Goal: Complete application form

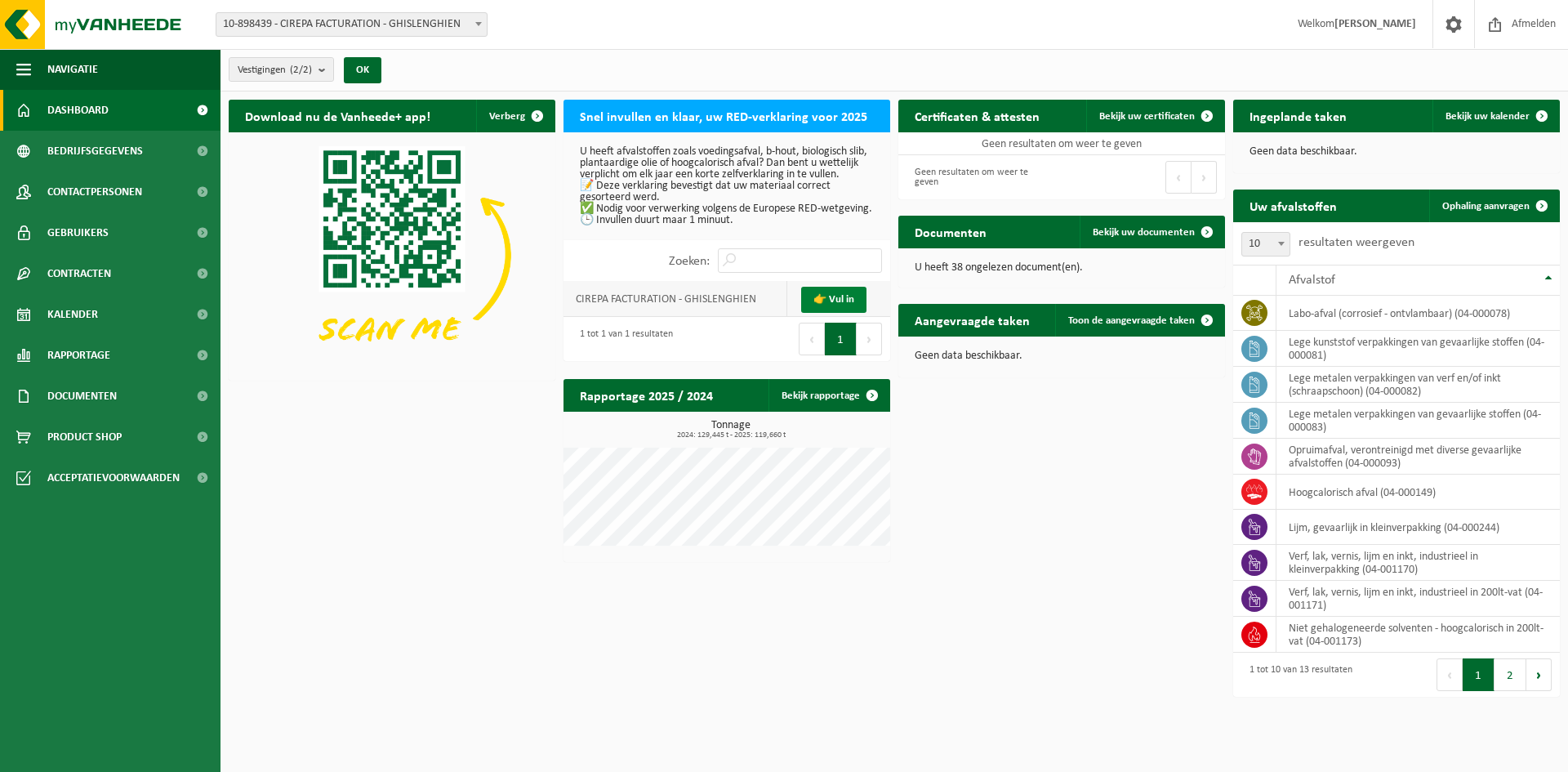
click at [837, 308] on link "👉 Vul in" at bounding box center [834, 299] width 65 height 26
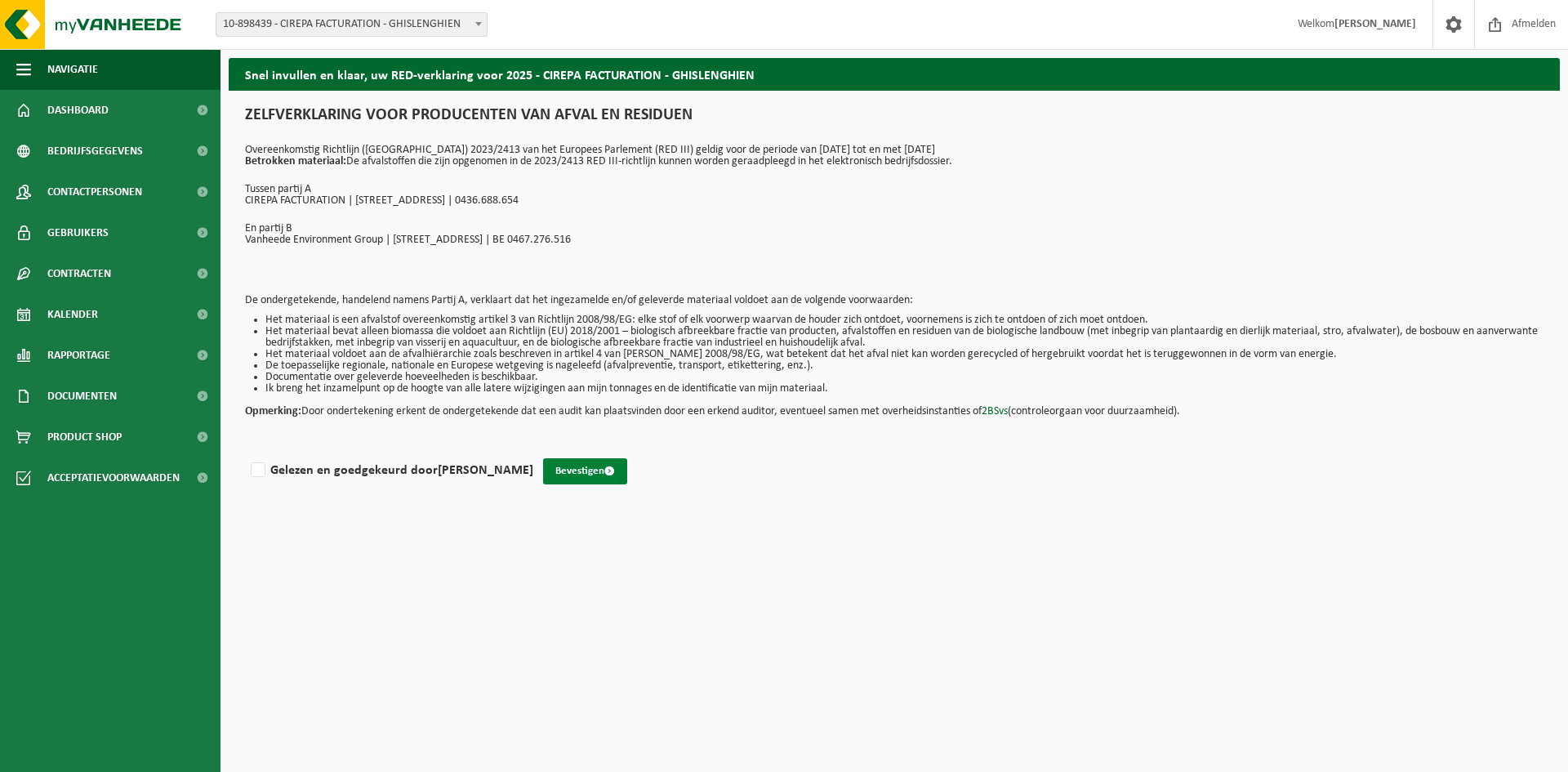
click at [587, 470] on button "Bevestigen" at bounding box center [585, 471] width 84 height 26
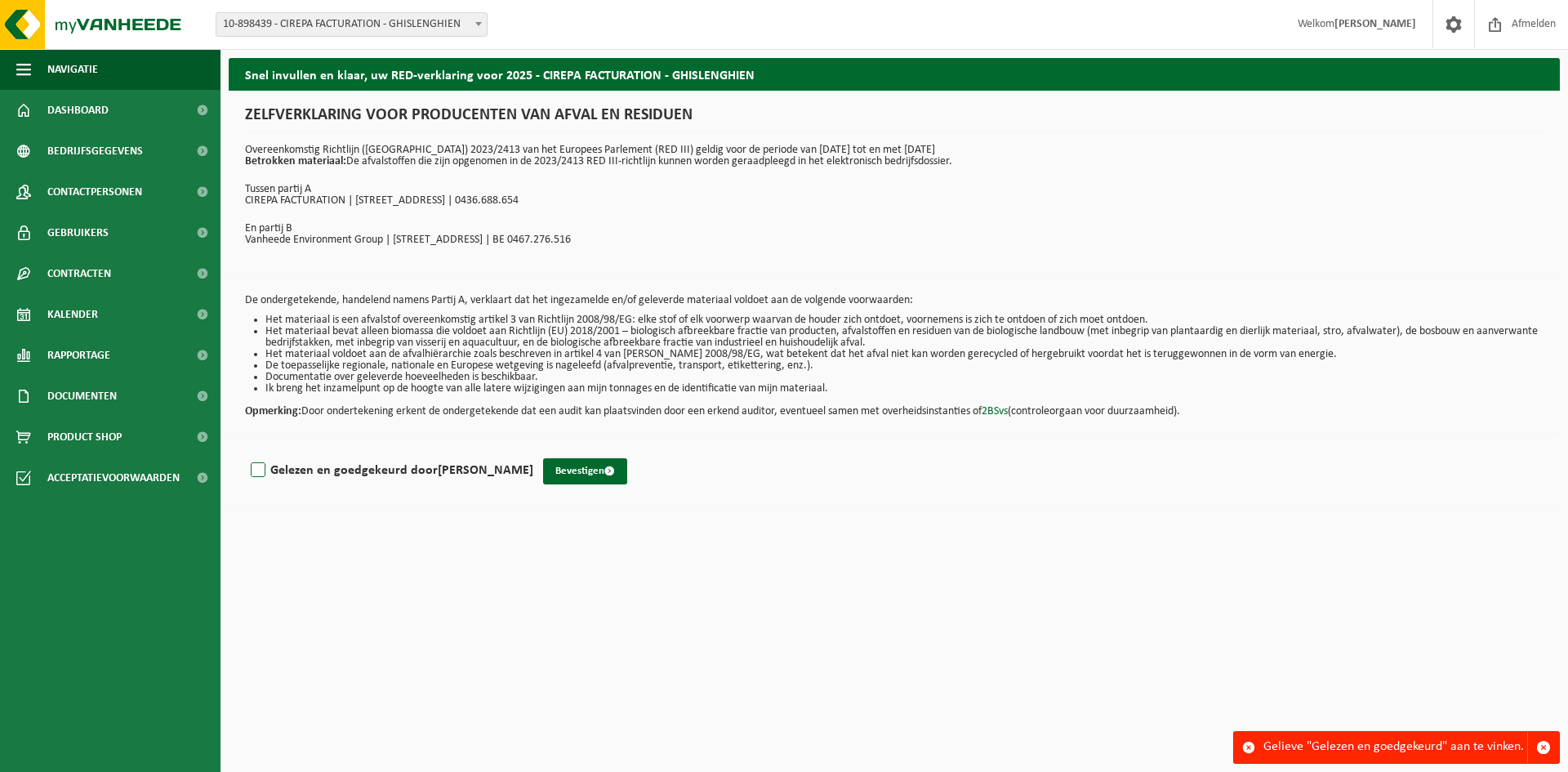
click at [260, 469] on label "Gelezen en goedgekeurd door KURT VAN MELLO" at bounding box center [390, 470] width 286 height 25
click at [534, 450] on input "Gelezen en goedgekeurd door KURT VAN MELLO" at bounding box center [534, 449] width 1 height 1
checkbox input "true"
click at [579, 468] on button "Bevestigen" at bounding box center [585, 471] width 84 height 26
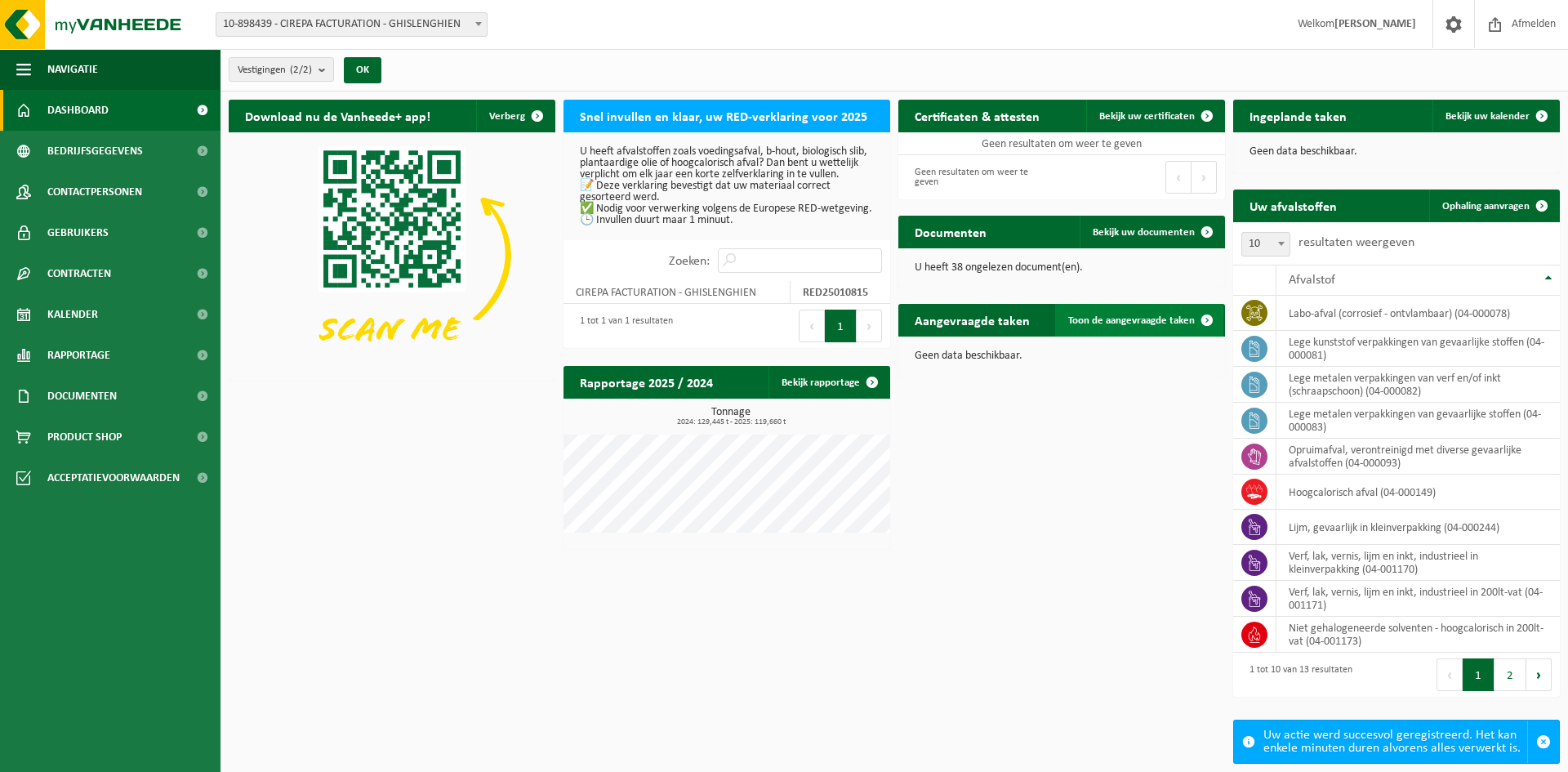
click at [1134, 323] on span "Toon de aangevraagde taken" at bounding box center [1132, 321] width 127 height 10
